Goal: Entertainment & Leisure: Consume media (video, audio)

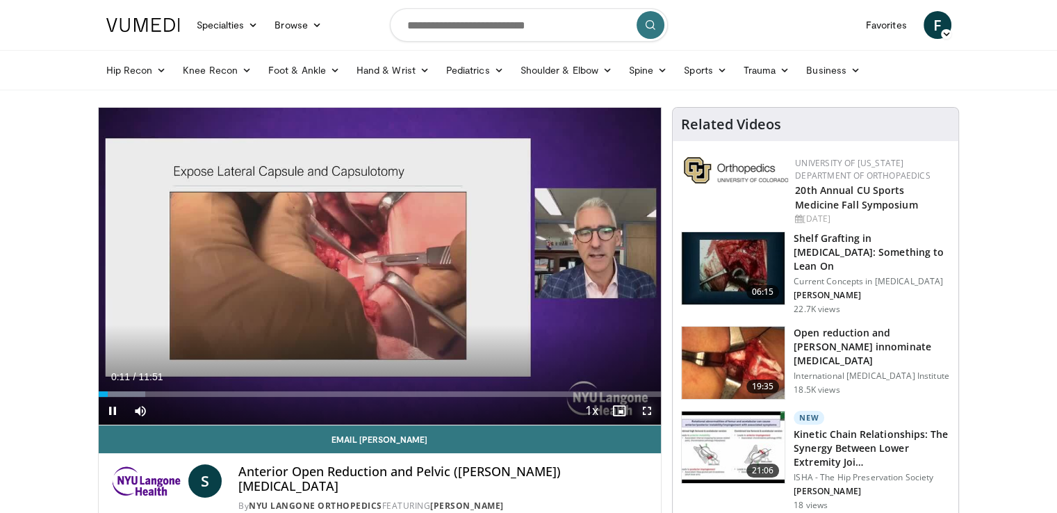
click at [650, 409] on span "Video Player" at bounding box center [647, 411] width 28 height 28
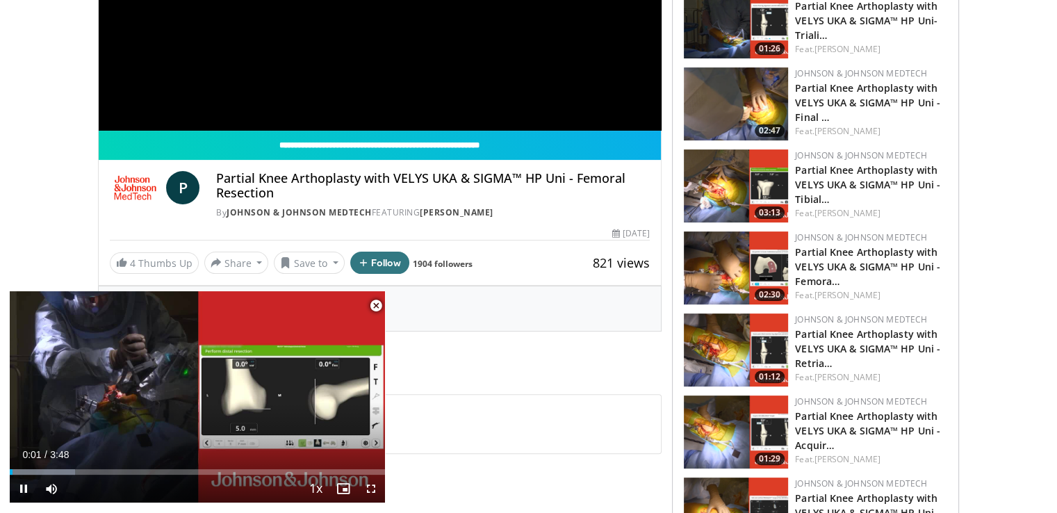
scroll to position [297, 0]
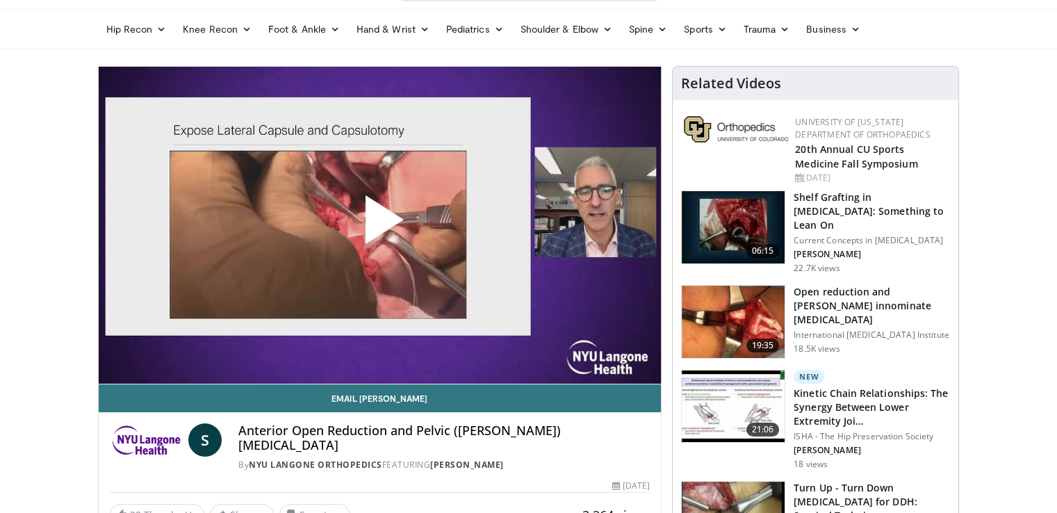
scroll to position [51, 0]
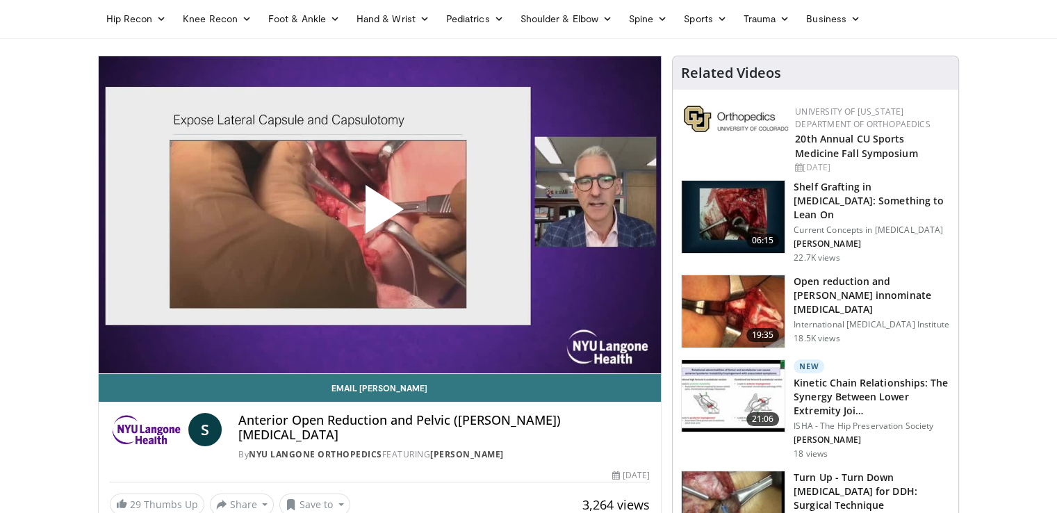
click at [734, 306] on img at bounding box center [732, 311] width 103 height 72
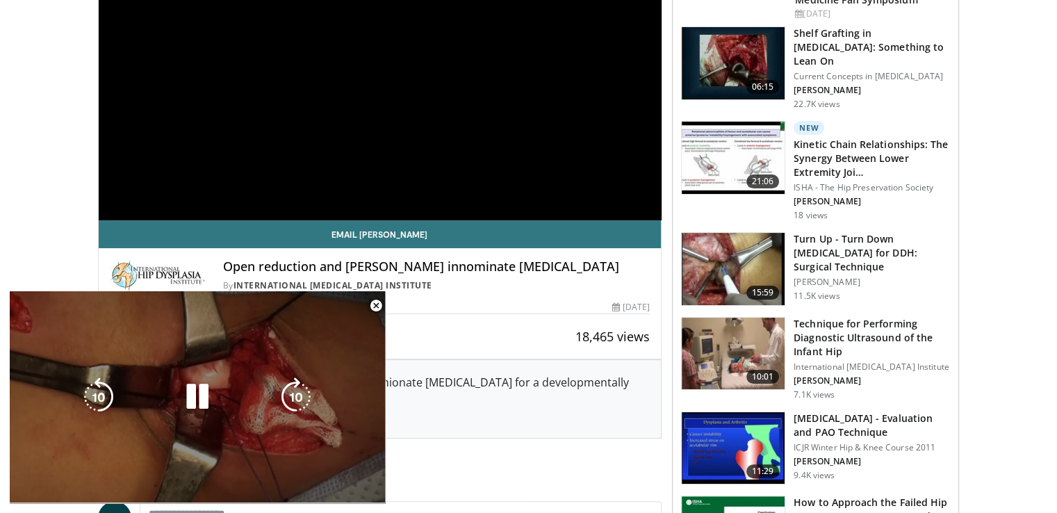
scroll to position [206, 0]
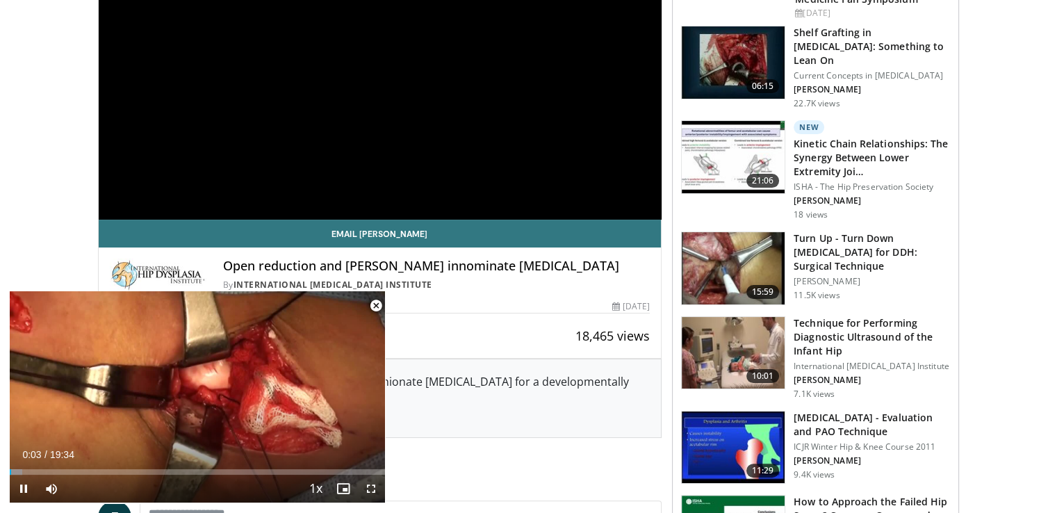
click at [383, 306] on span "Video Player" at bounding box center [376, 306] width 28 height 28
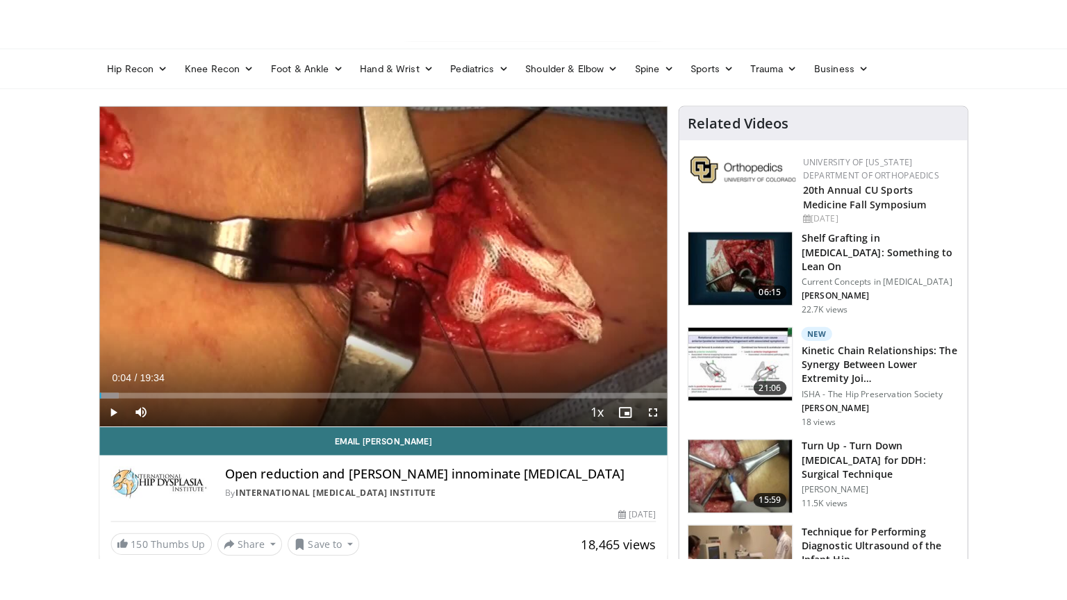
scroll to position [0, 0]
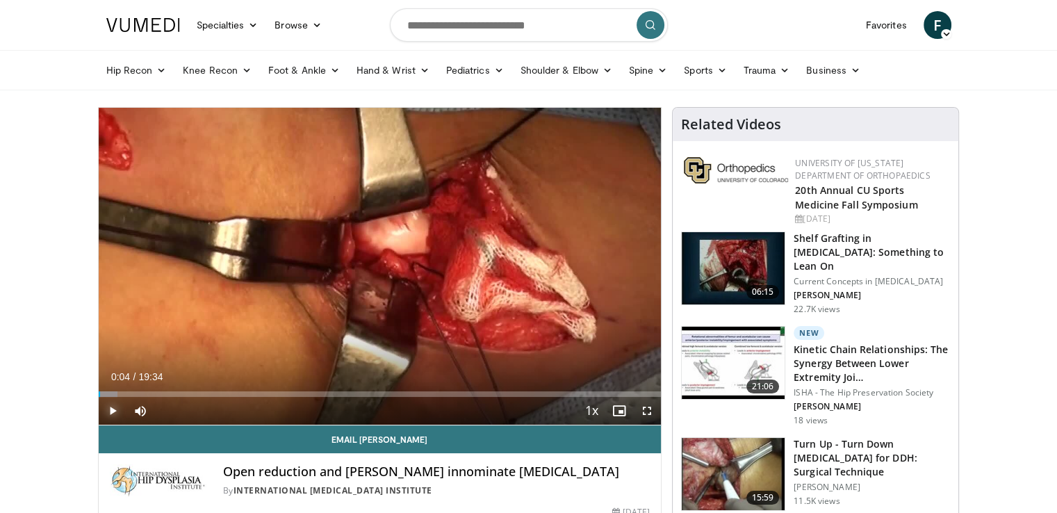
click at [105, 401] on span "Video Player" at bounding box center [113, 411] width 28 height 28
click at [642, 406] on span "Video Player" at bounding box center [647, 411] width 28 height 28
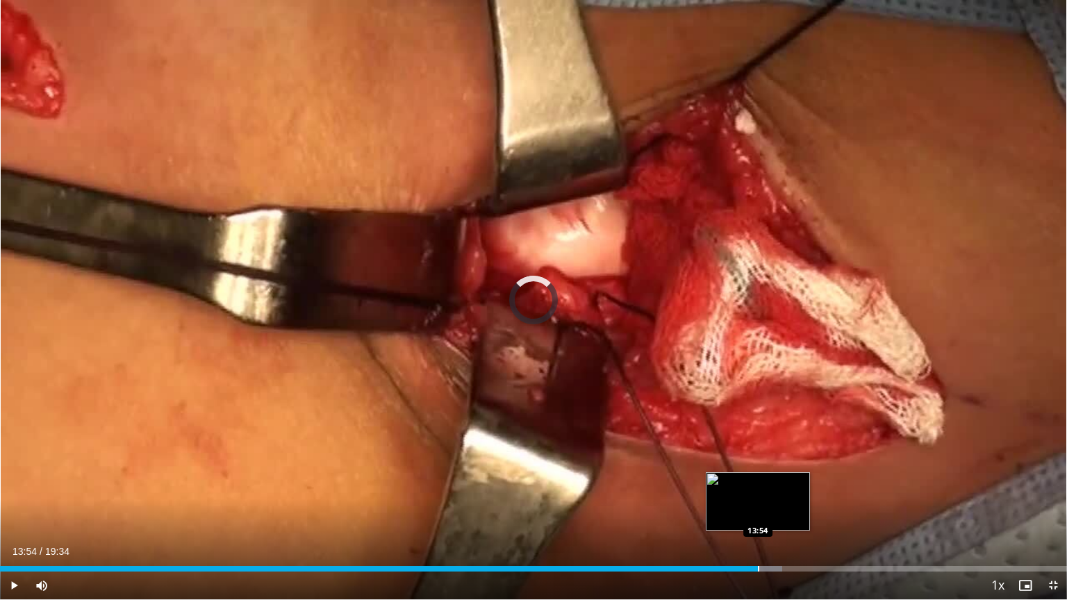
click at [758, 512] on div "Loaded : 73.29% 13:54 13:54" at bounding box center [533, 564] width 1067 height 13
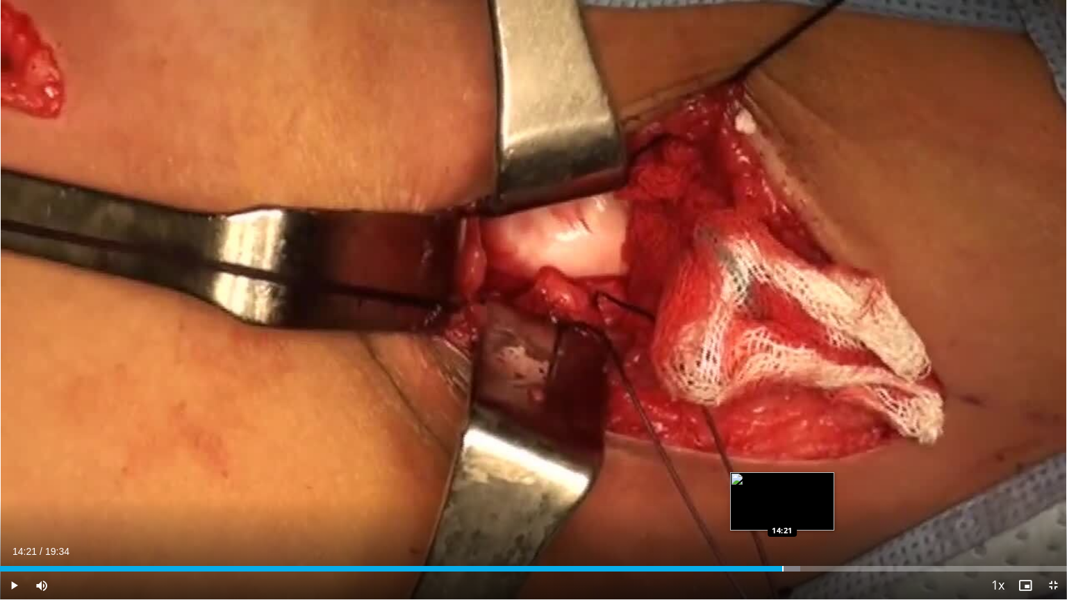
click at [782, 512] on div "Progress Bar" at bounding box center [782, 569] width 1 height 6
click at [802, 512] on div "Progress Bar" at bounding box center [802, 569] width 1 height 6
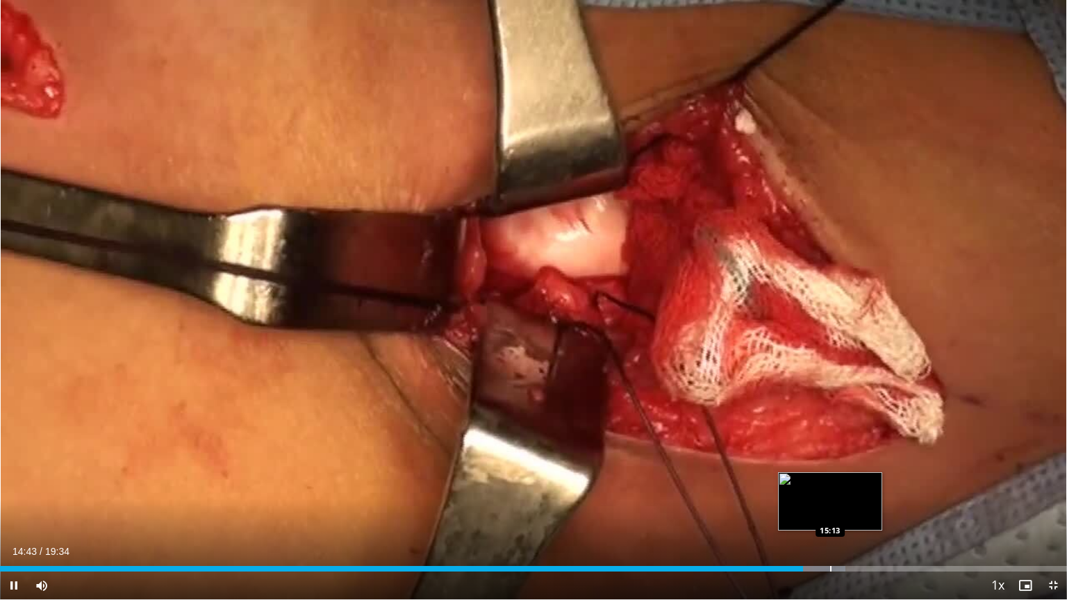
click at [831, 512] on div "Progress Bar" at bounding box center [830, 569] width 1 height 6
click at [831, 512] on video-js "**********" at bounding box center [533, 300] width 1067 height 600
click at [849, 512] on div "Progress Bar" at bounding box center [849, 569] width 1 height 6
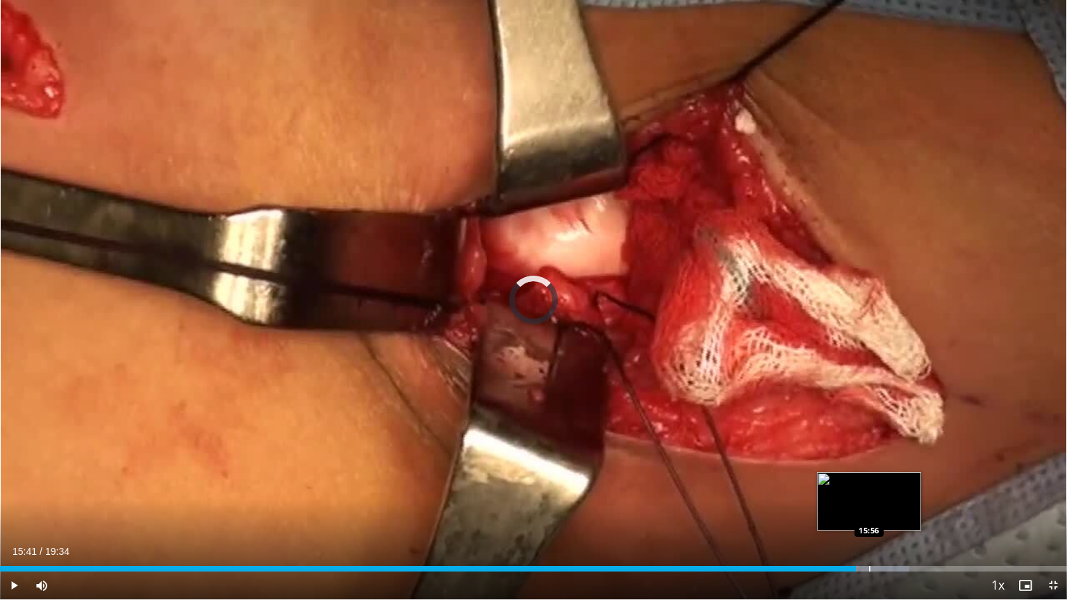
click at [869, 512] on div "Progress Bar" at bounding box center [869, 569] width 1 height 6
click at [886, 512] on div "Loaded : 86.92% 16:16 16:15" at bounding box center [533, 564] width 1067 height 13
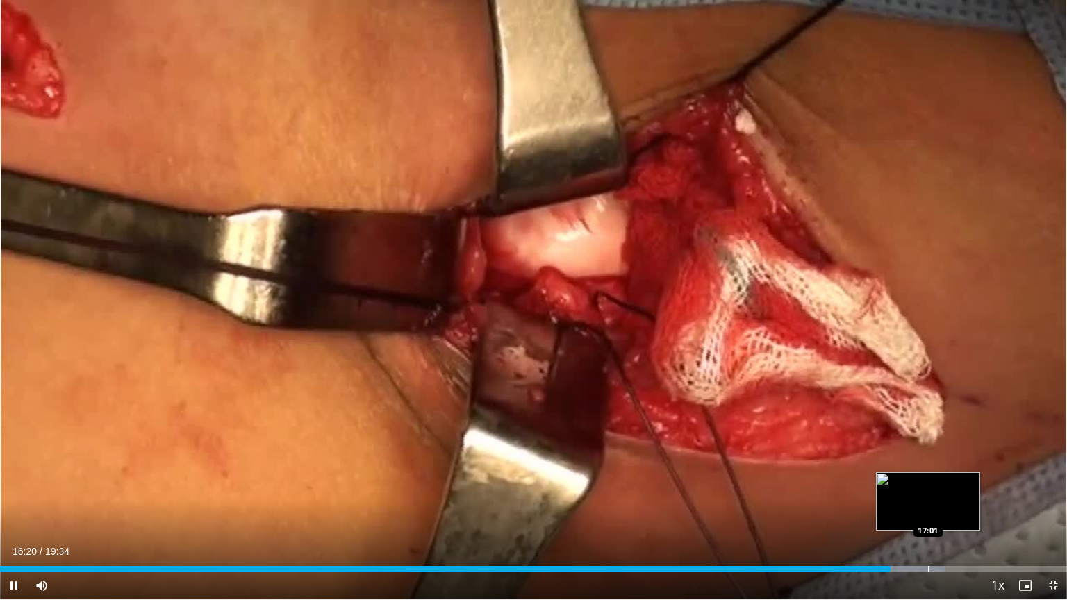
click at [927, 512] on div "Loaded : 88.63% 16:20 17:01" at bounding box center [533, 564] width 1067 height 13
click at [927, 512] on video-js "**********" at bounding box center [533, 300] width 1067 height 600
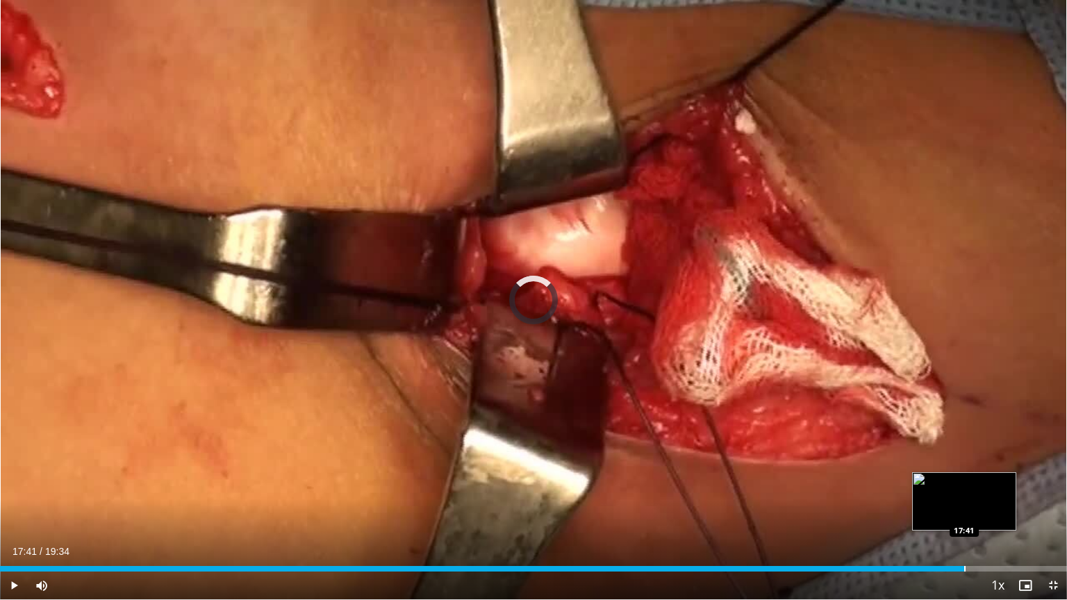
click at [964, 512] on div "Loaded : 90.33% 17:41 17:41" at bounding box center [533, 564] width 1067 height 13
